Goal: Communication & Community: Ask a question

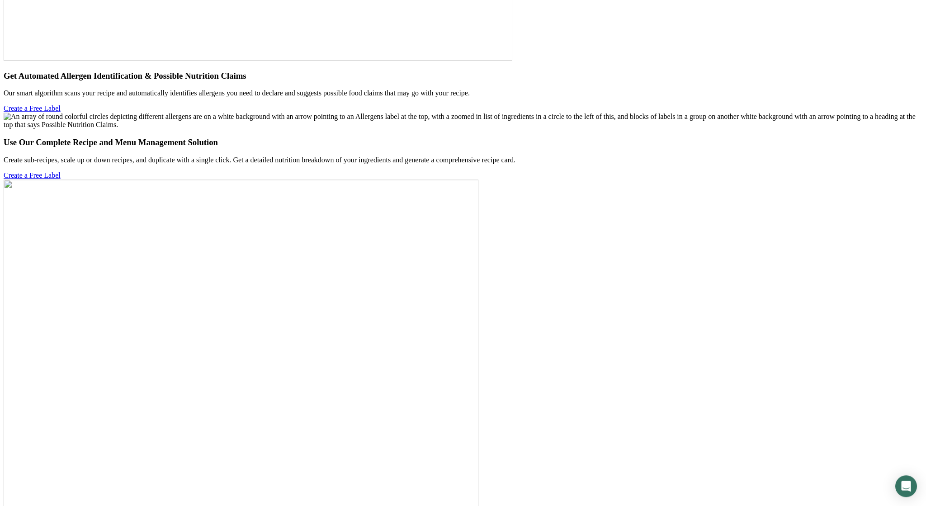
scroll to position [3799, 0]
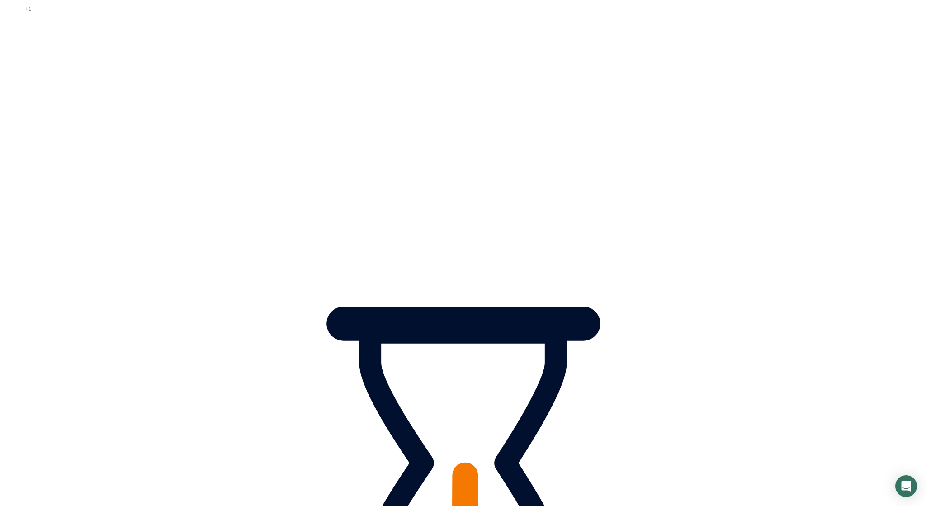
drag, startPoint x: 479, startPoint y: 330, endPoint x: 453, endPoint y: 329, distance: 25.8
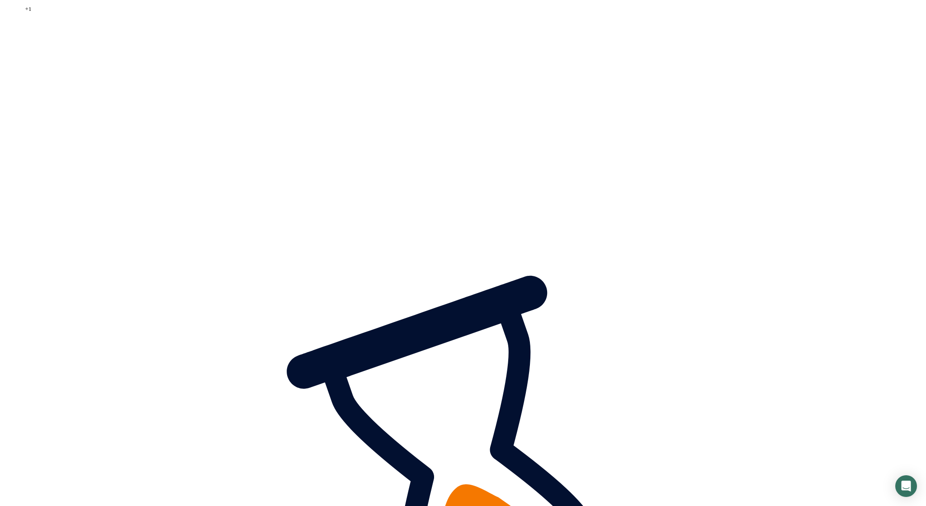
type input "2015550123"
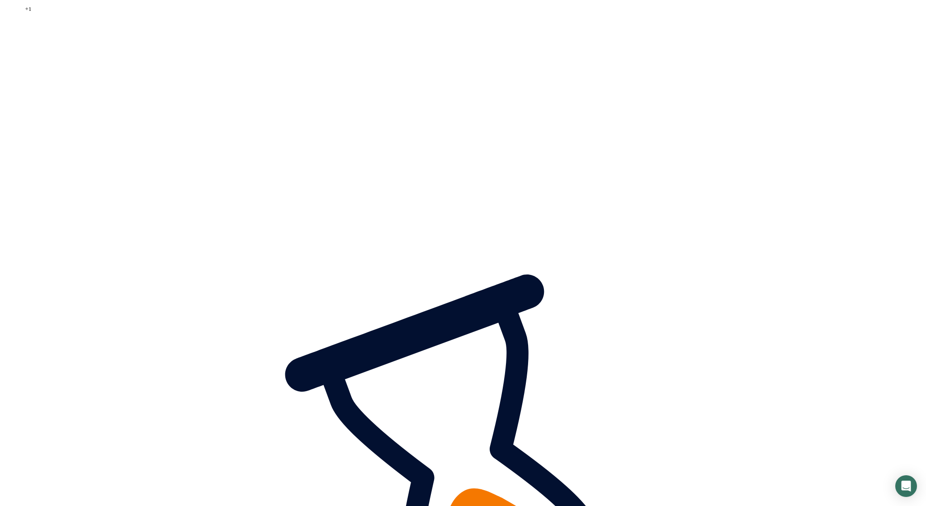
drag, startPoint x: 587, startPoint y: 336, endPoint x: 350, endPoint y: 335, distance: 236.5
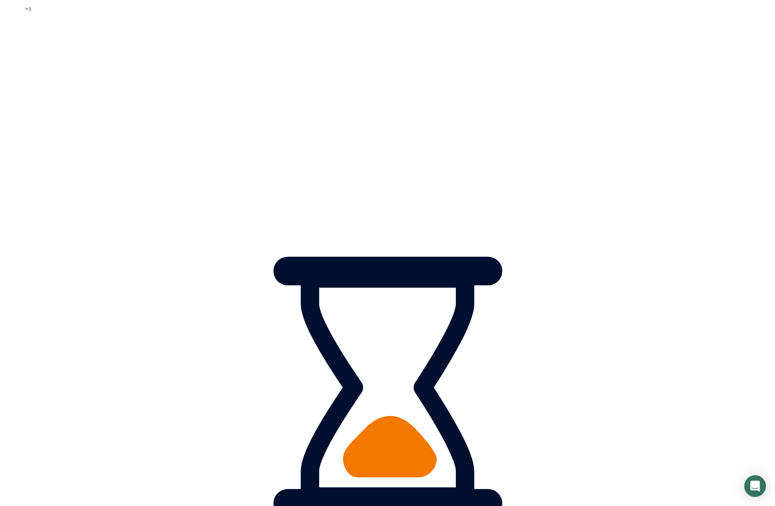
drag, startPoint x: 472, startPoint y: 336, endPoint x: 416, endPoint y: 335, distance: 56.1
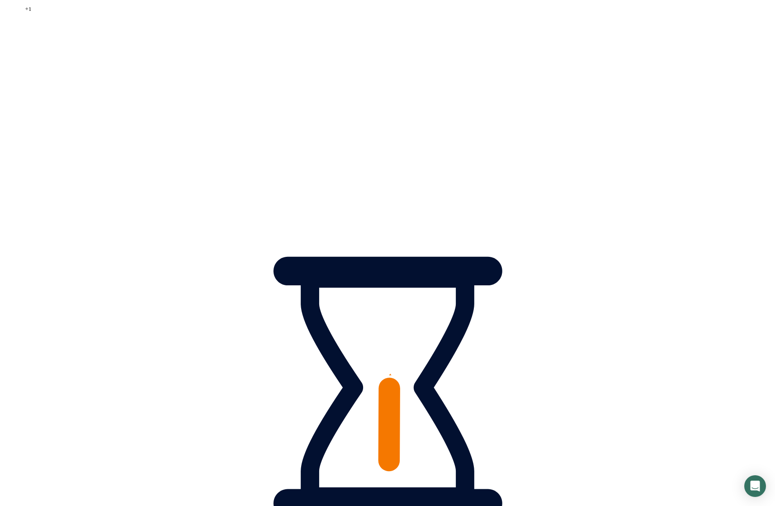
type input "2103331234"
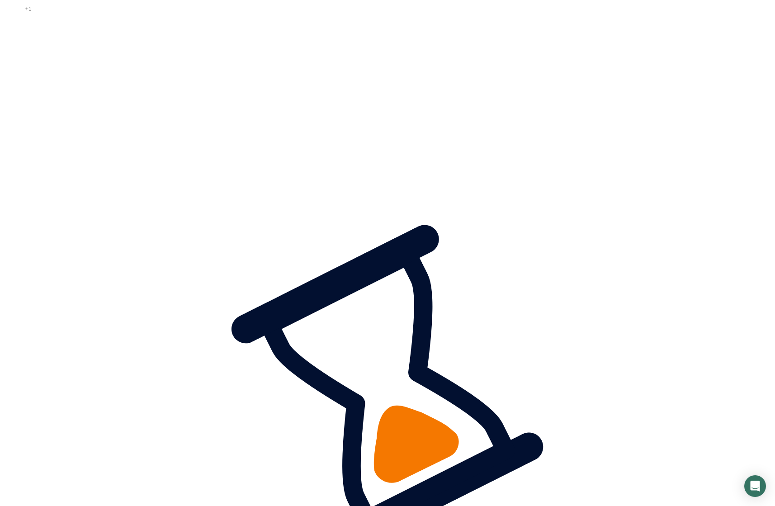
scroll to position [235, 0]
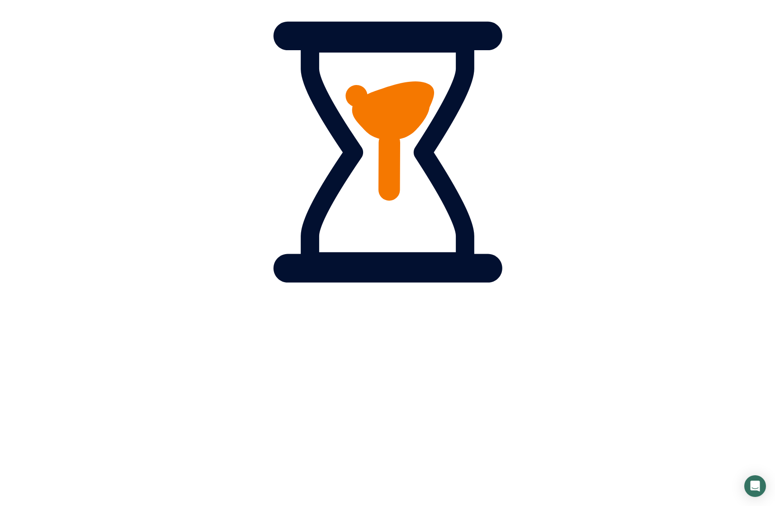
type input "23"
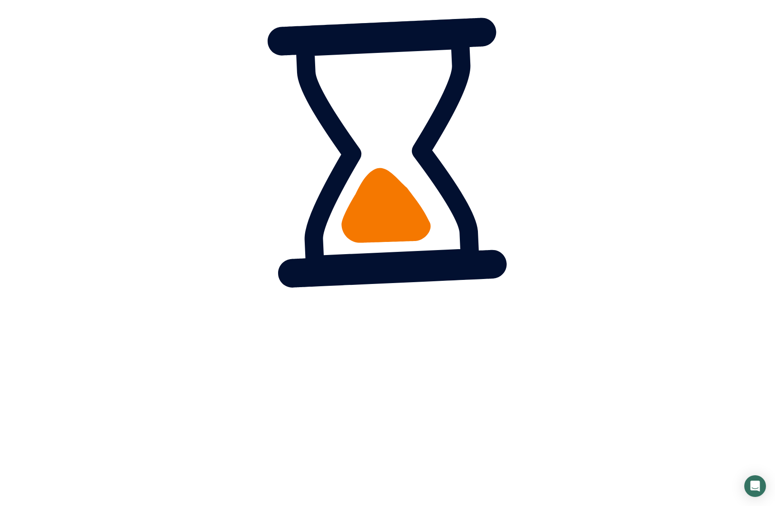
drag, startPoint x: 468, startPoint y: 100, endPoint x: 309, endPoint y: 104, distance: 158.8
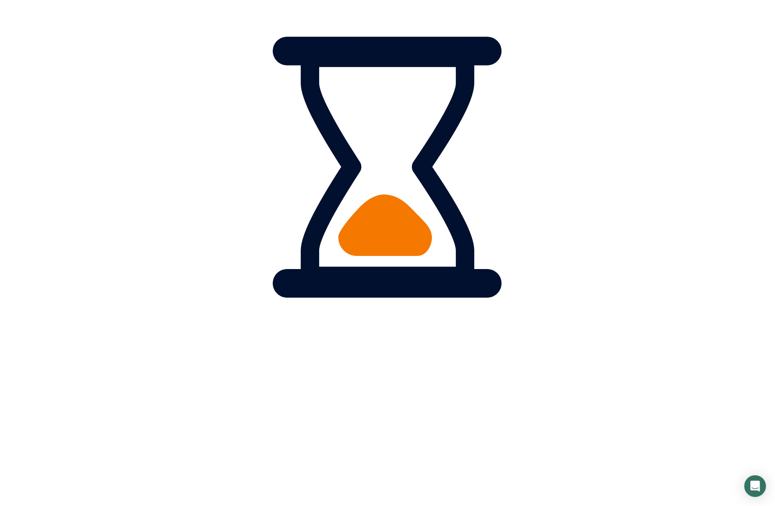
scroll to position [221, 0]
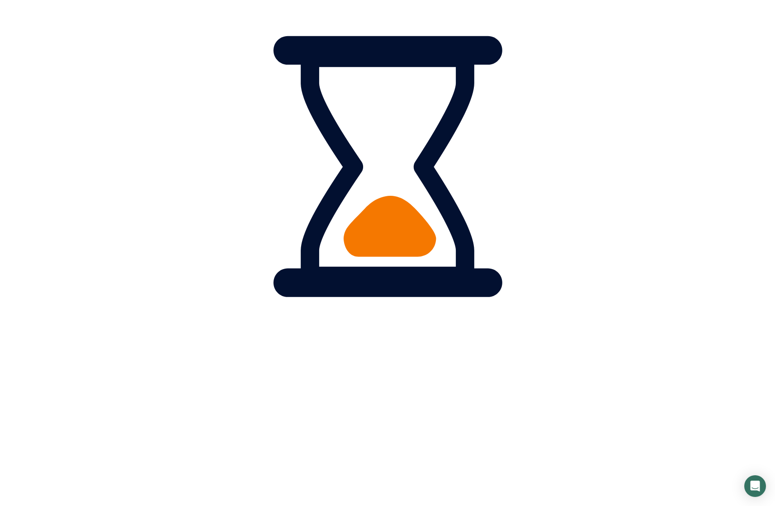
drag, startPoint x: 522, startPoint y: 112, endPoint x: 341, endPoint y: 123, distance: 181.2
paste input "20155501234"
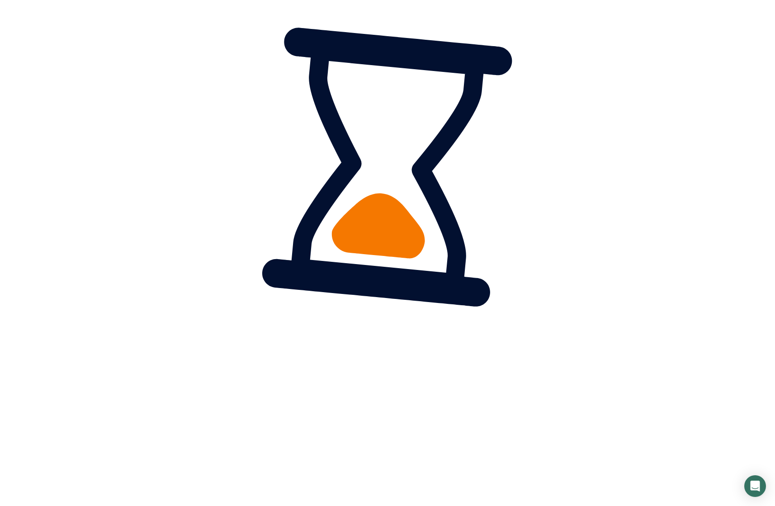
type input "20155501234"
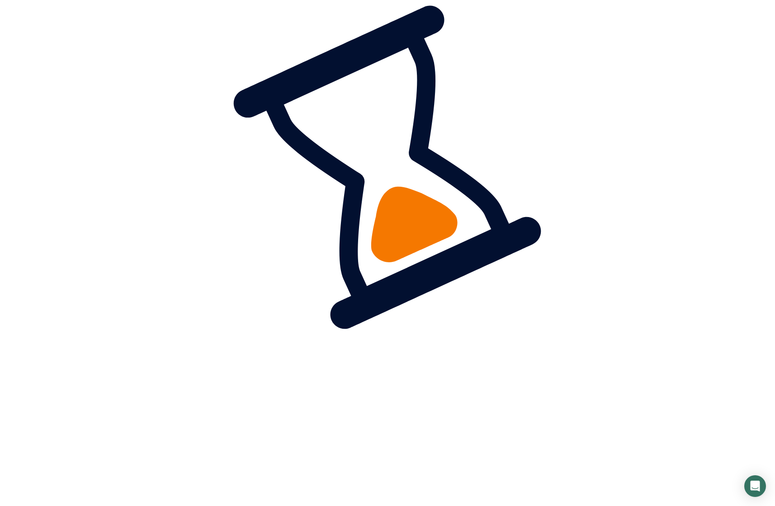
drag, startPoint x: 503, startPoint y: 123, endPoint x: 360, endPoint y: 128, distance: 143.9
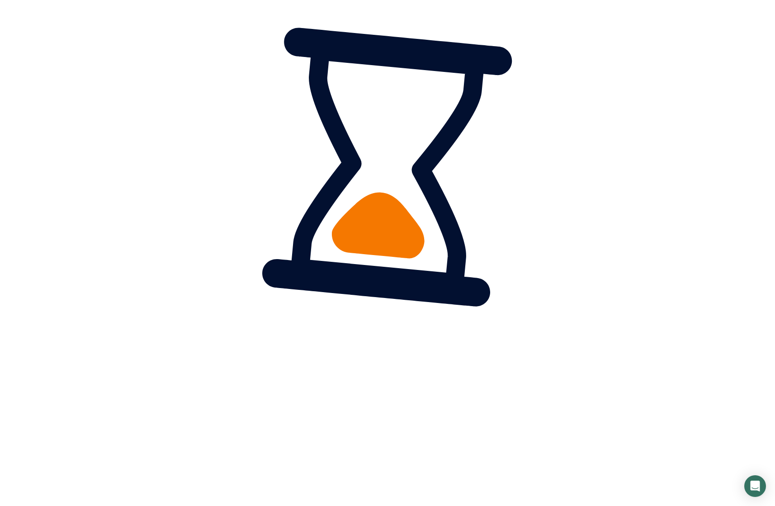
paste input "20155501234"
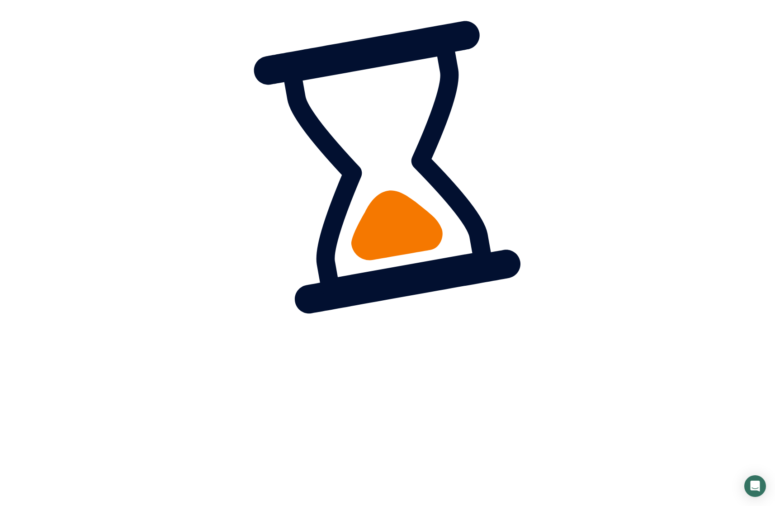
type input "2015550123"
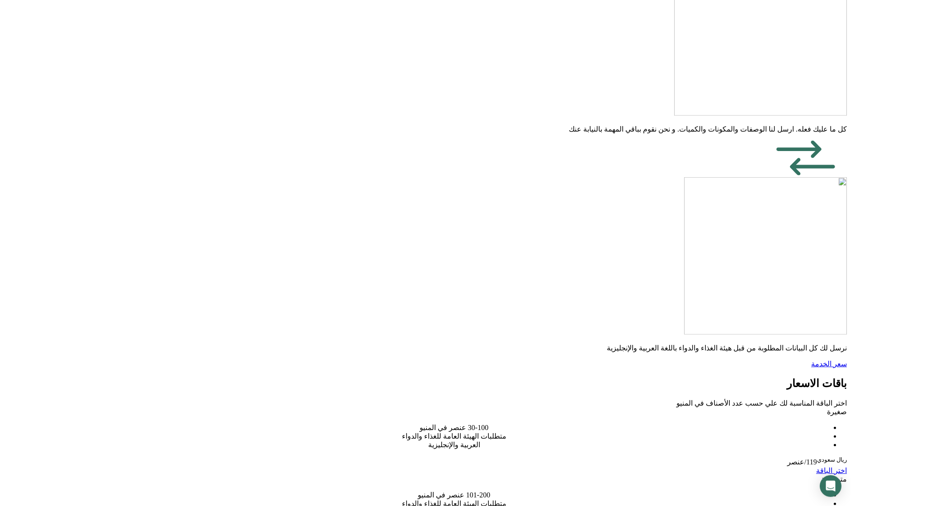
scroll to position [1193, 0]
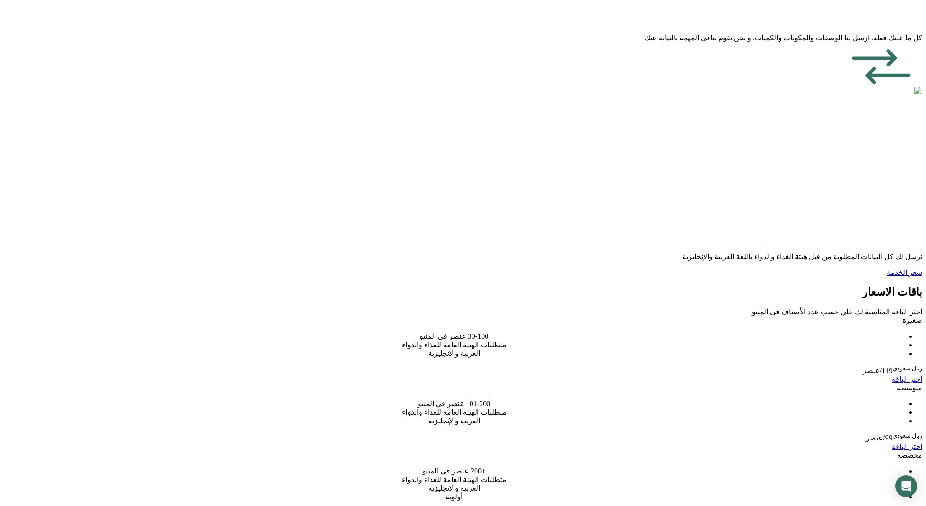
type input "2342342424"
